Goal: Find specific page/section: Find specific page/section

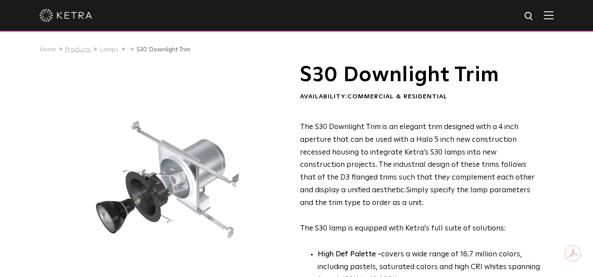
click at [79, 50] on link "Products" at bounding box center [78, 49] width 26 height 6
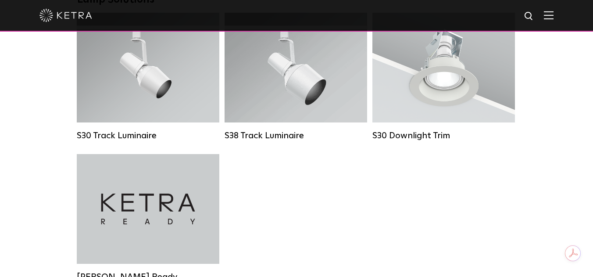
scroll to position [853, 0]
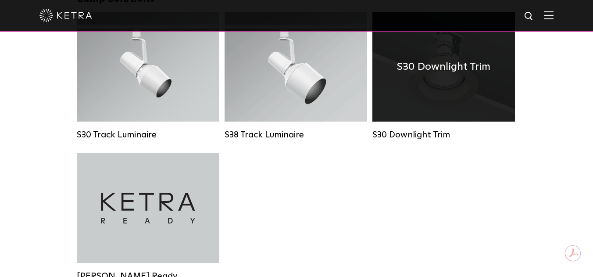
click at [417, 134] on div "S30 Downlight Trim" at bounding box center [443, 134] width 143 height 11
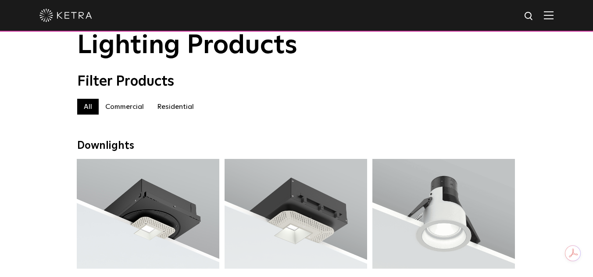
scroll to position [26, 0]
